Goal: Task Accomplishment & Management: Complete application form

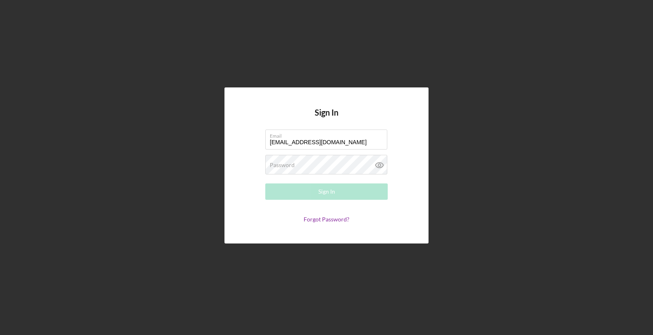
type input "[EMAIL_ADDRESS][DOMAIN_NAME]"
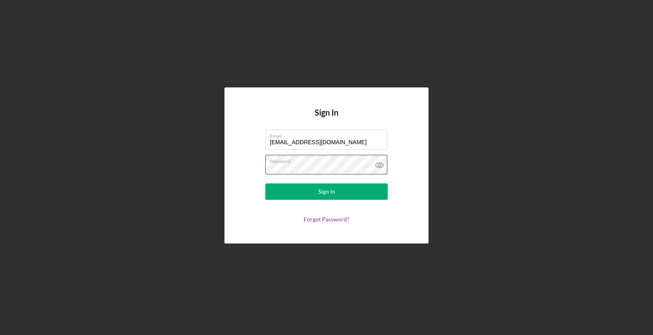
click at [327, 191] on button "Sign In" at bounding box center [326, 191] width 122 height 16
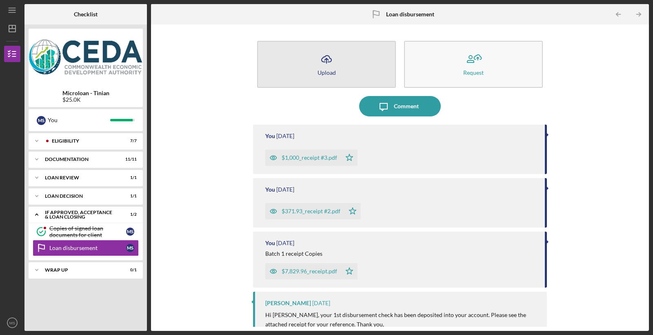
click at [321, 62] on icon "Icon/Upload" at bounding box center [326, 59] width 20 height 20
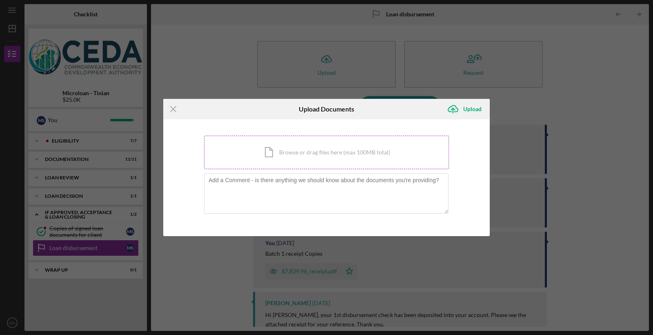
click at [266, 151] on div "Icon/Document Browse or drag files here (max 100MB total) Tap to choose files o…" at bounding box center [326, 151] width 245 height 33
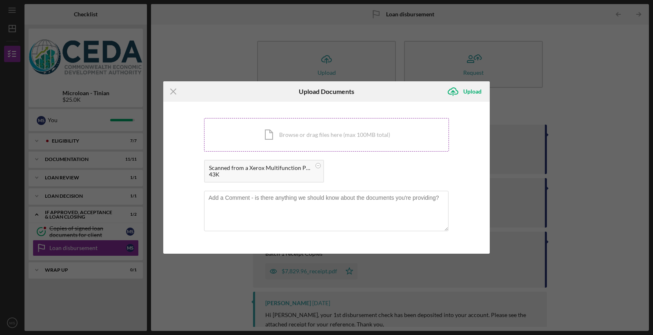
click at [271, 130] on div "Icon/Document Browse or drag files here (max 100MB total) Tap to choose files o…" at bounding box center [326, 134] width 245 height 33
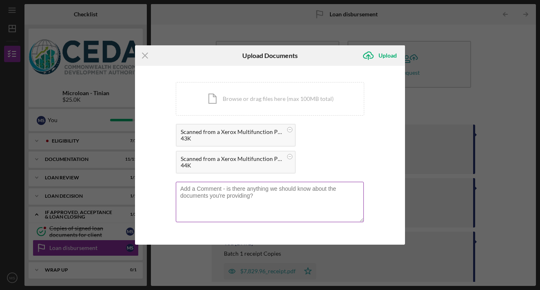
click at [229, 191] on textarea at bounding box center [270, 202] width 188 height 40
drag, startPoint x: 280, startPoint y: 59, endPoint x: 402, endPoint y: 85, distance: 125.5
click at [435, 87] on div "Icon/Menu Close Upload Documents Icon/Upload Upload You're uploading documents …" at bounding box center [270, 145] width 540 height 290
click at [197, 191] on textarea at bounding box center [270, 202] width 188 height 40
type textarea "$498.35 receipt - Painting"
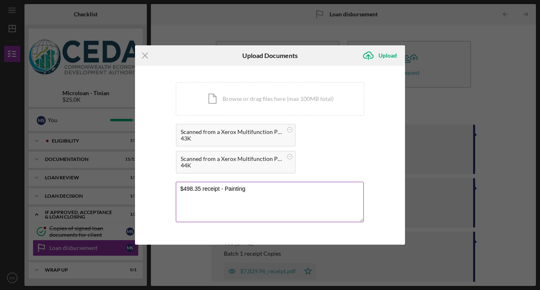
drag, startPoint x: 390, startPoint y: 54, endPoint x: 248, endPoint y: 199, distance: 203.2
click at [264, 191] on form "Icon/Menu Close Upload Documents Icon/Upload Upload You're uploading documents …" at bounding box center [270, 144] width 270 height 199
click at [256, 187] on textarea "$498.35 receipt - Painting" at bounding box center [270, 202] width 188 height 40
type textarea "$498.35 receipt - Paint and cargo shipping"
click at [384, 59] on div "Upload" at bounding box center [388, 55] width 18 height 16
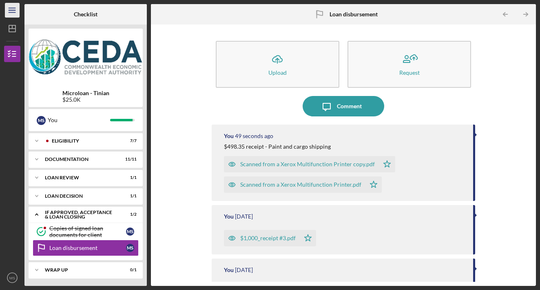
click at [11, 9] on icon "Icon/Menu" at bounding box center [12, 10] width 18 height 18
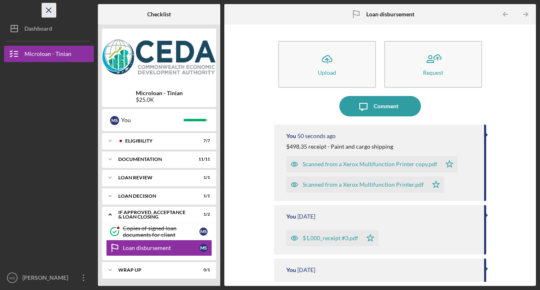
click at [48, 9] on icon "Icon/Menu Close" at bounding box center [49, 10] width 18 height 18
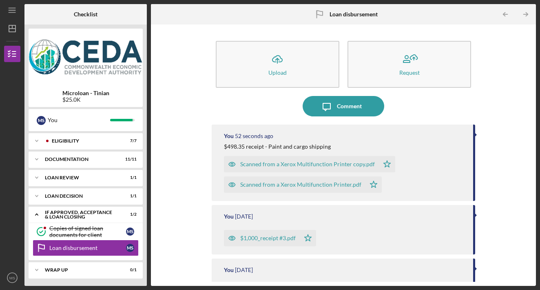
drag, startPoint x: 13, startPoint y: 9, endPoint x: 24, endPoint y: 44, distance: 36.1
click at [13, 9] on icon "Icon/Menu" at bounding box center [12, 10] width 18 height 18
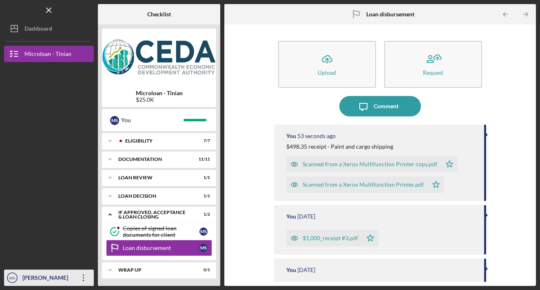
click at [73, 274] on div "[PERSON_NAME]" at bounding box center [46, 278] width 53 height 18
click at [84, 273] on icon "Icon/Overflow" at bounding box center [83, 277] width 20 height 20
click at [81, 276] on icon "Icon/Overflow" at bounding box center [83, 277] width 20 height 20
click at [38, 274] on div "[PERSON_NAME]" at bounding box center [46, 278] width 53 height 18
click at [11, 277] on text "MS" at bounding box center [12, 277] width 6 height 4
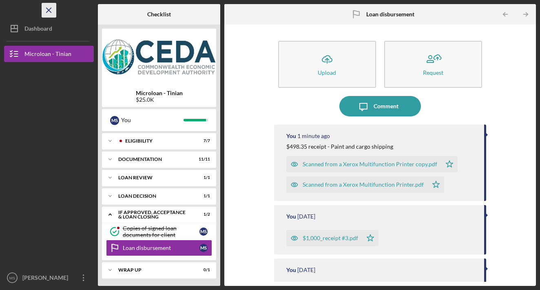
click at [51, 8] on line "button" at bounding box center [49, 10] width 4 height 4
